Goal: Check status: Check status

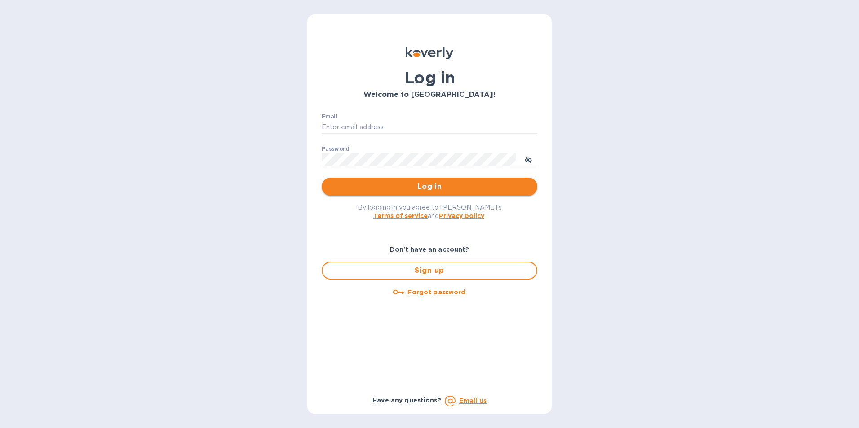
type input "[PERSON_NAME][EMAIL_ADDRESS][DOMAIN_NAME]"
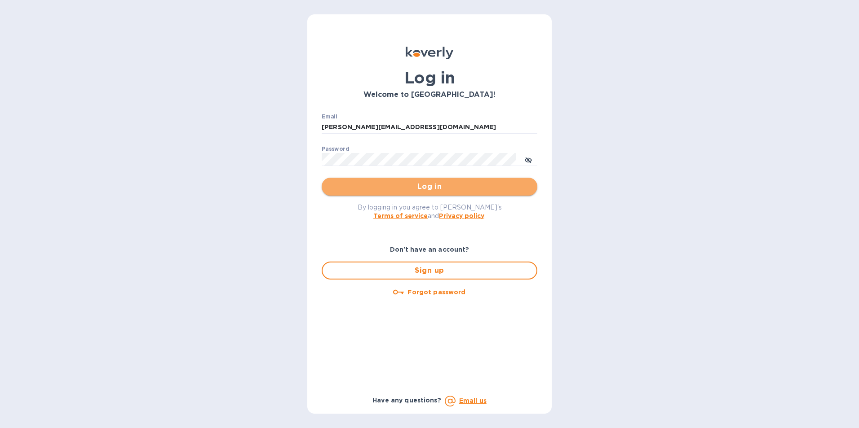
click at [433, 186] on span "Log in" at bounding box center [429, 186] width 201 height 11
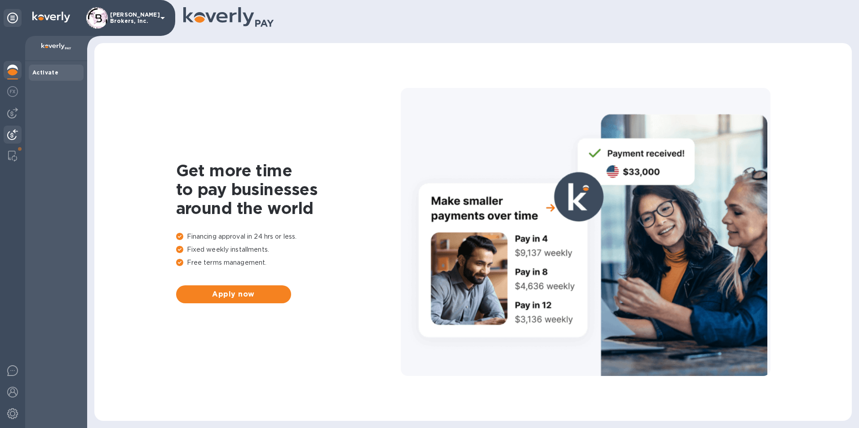
click at [12, 132] on img at bounding box center [12, 134] width 11 height 11
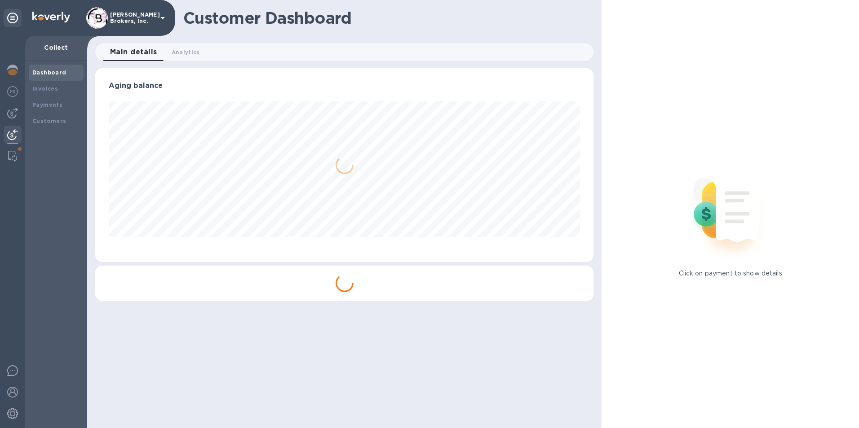
scroll to position [194, 499]
click at [53, 103] on b "Payments" at bounding box center [47, 105] width 30 height 7
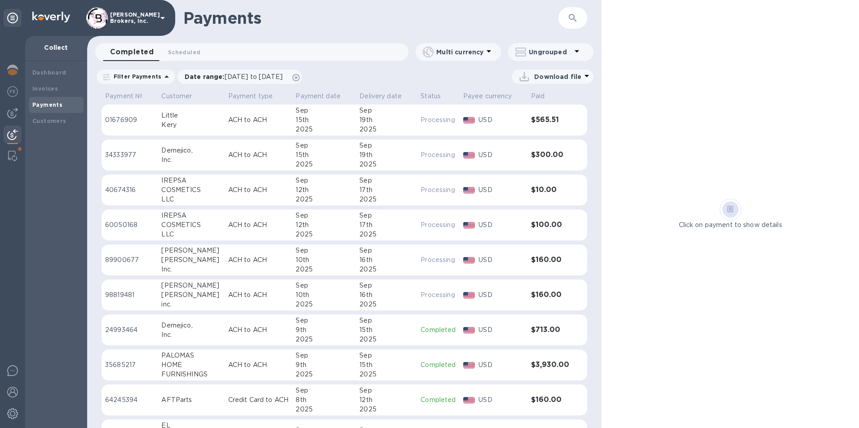
click at [207, 230] on div "LLC" at bounding box center [190, 234] width 59 height 9
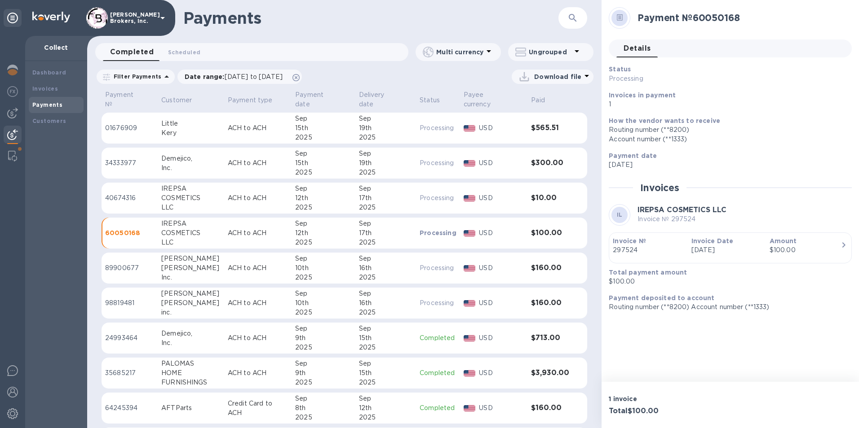
click at [129, 194] on p "40674316" at bounding box center [129, 198] width 49 height 9
click at [125, 159] on p "34333977" at bounding box center [129, 163] width 49 height 9
click at [154, 124] on p "01676909" at bounding box center [129, 128] width 49 height 9
